Goal: Task Accomplishment & Management: Complete application form

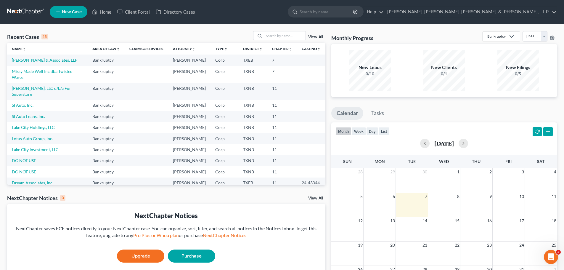
click at [39, 61] on link "[PERSON_NAME] & Associates, LLP" at bounding box center [45, 59] width 66 height 5
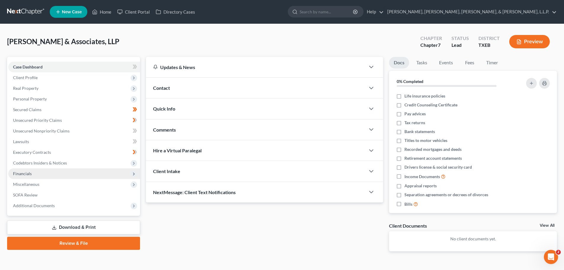
click at [27, 173] on span "Financials" at bounding box center [22, 173] width 19 height 5
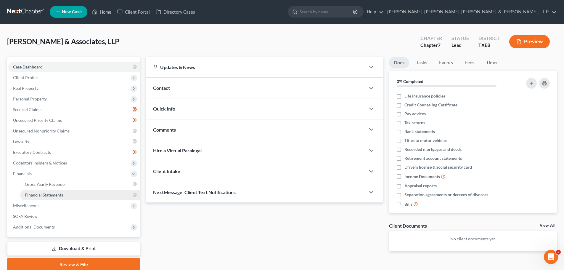
click at [53, 196] on span "Financial Statements" at bounding box center [44, 194] width 38 height 5
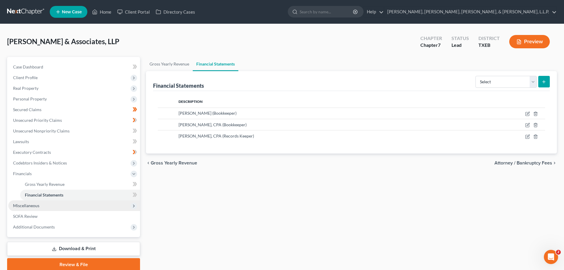
click at [133, 207] on polyline at bounding box center [133, 206] width 1 height 2
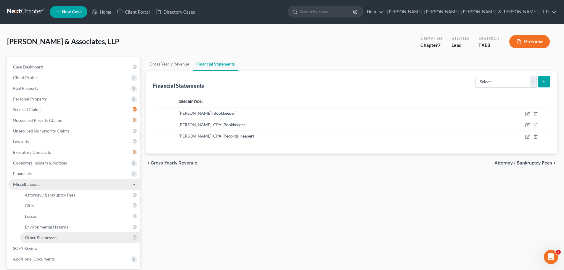
click at [50, 236] on span "Other Businesses" at bounding box center [41, 237] width 32 height 5
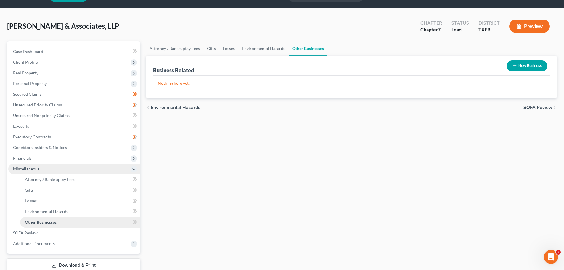
scroll to position [30, 0]
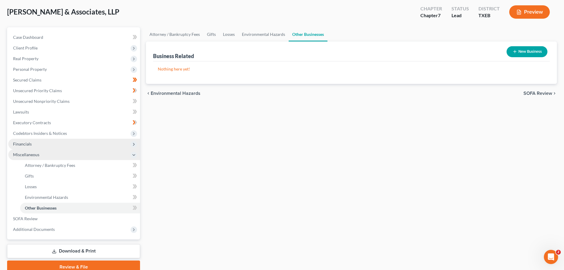
click at [135, 144] on polyline at bounding box center [133, 144] width 1 height 2
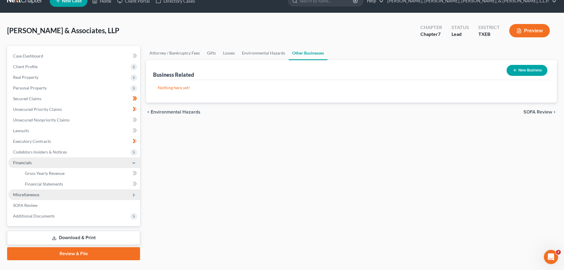
scroll to position [0, 0]
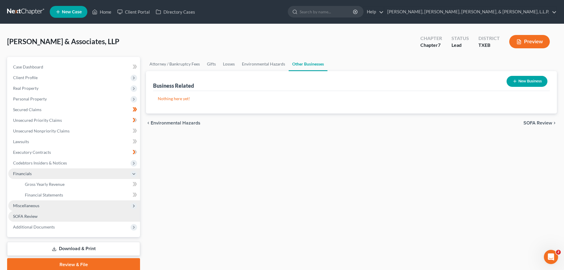
click at [34, 214] on span "SOFA Review" at bounding box center [25, 216] width 25 height 5
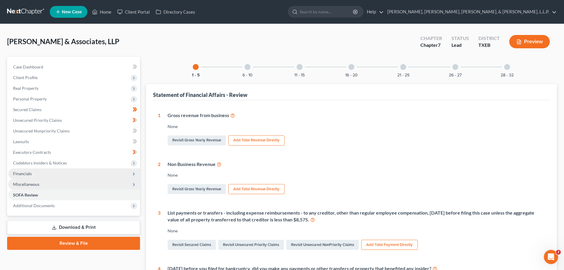
click at [350, 65] on div at bounding box center [352, 67] width 6 height 6
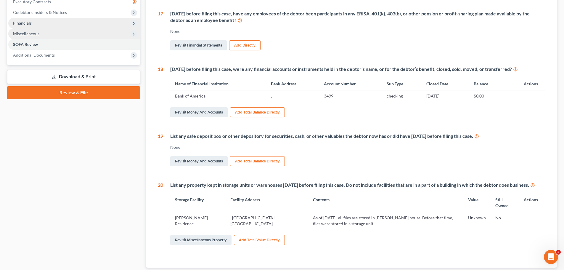
scroll to position [196, 0]
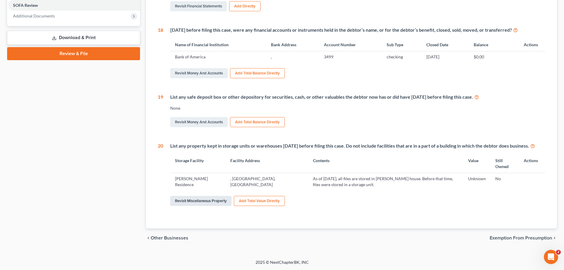
click at [201, 200] on link "Revisit Miscellaneous Property" at bounding box center [200, 201] width 61 height 10
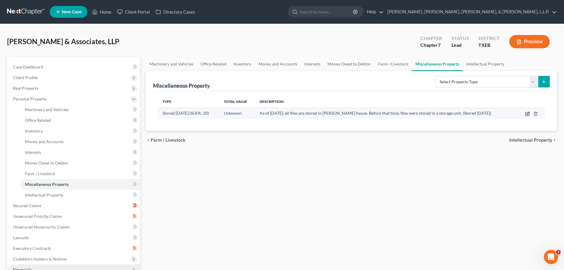
click at [527, 113] on icon "button" at bounding box center [528, 113] width 5 height 5
select select "45"
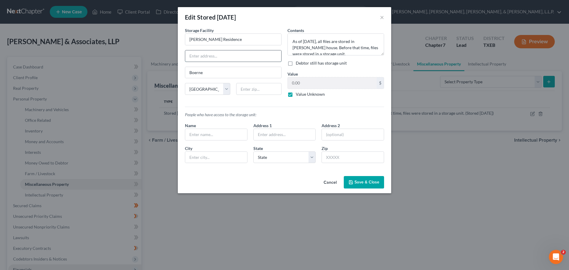
click at [188, 56] on input "text" at bounding box center [233, 55] width 96 height 11
type input "[STREET_ADDRESS]"
type input "[GEOGRAPHIC_DATA]"
select select "9"
type input "32963"
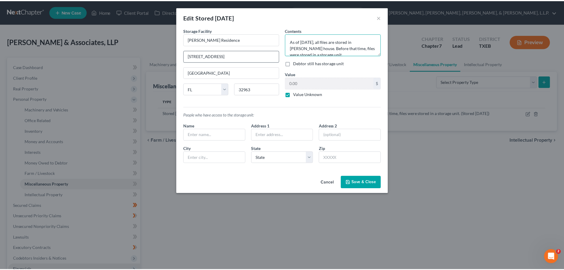
scroll to position [1, 0]
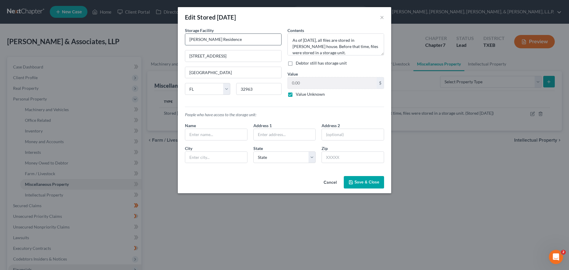
click at [210, 38] on input "[PERSON_NAME] Residence" at bounding box center [233, 39] width 96 height 11
type input "[PERSON_NAME] Residence"
click at [361, 182] on span "Save & Close" at bounding box center [366, 182] width 25 height 5
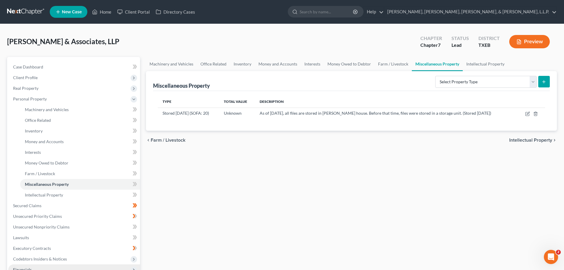
click at [531, 41] on button "Preview" at bounding box center [530, 41] width 41 height 13
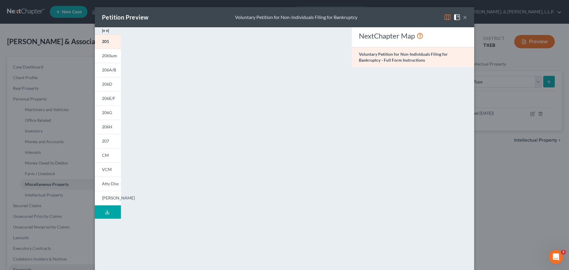
click at [463, 19] on button "×" at bounding box center [465, 17] width 4 height 7
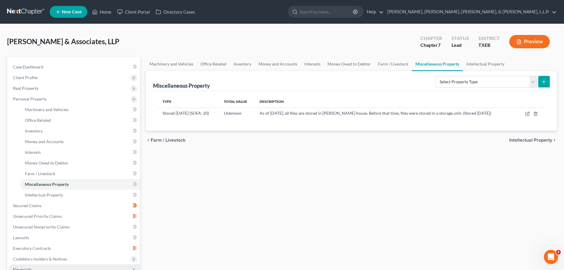
click at [182, 201] on div "Machinery and Vehicles Office Related Inventory Money and Accounts Interests Mo…" at bounding box center [351, 201] width 417 height 289
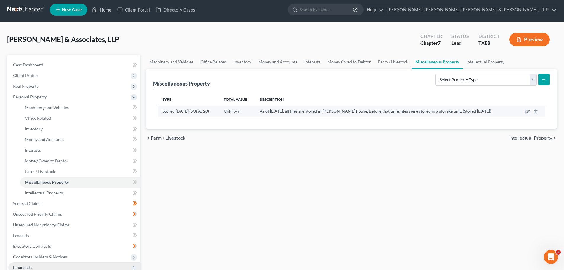
scroll to position [0, 0]
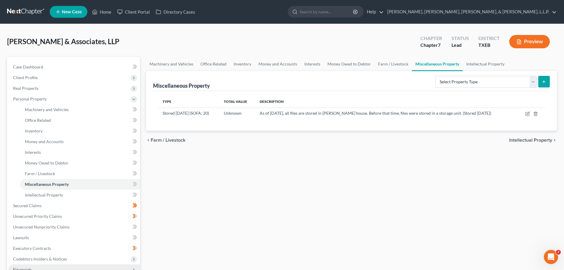
click at [529, 41] on button "Preview" at bounding box center [530, 41] width 41 height 13
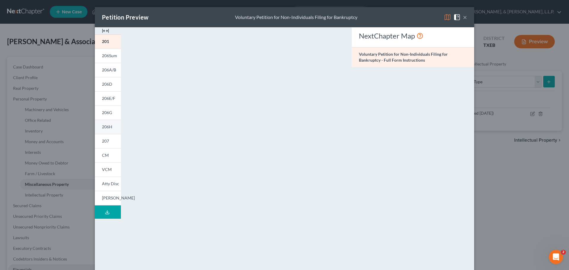
click at [104, 127] on span "206H" at bounding box center [107, 126] width 10 height 5
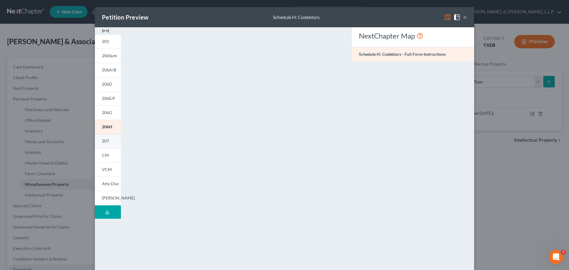
click at [103, 140] on span "207" at bounding box center [105, 140] width 7 height 5
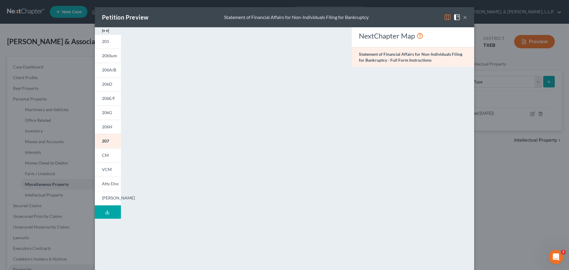
click at [463, 19] on button "×" at bounding box center [465, 17] width 4 height 7
